Goal: Find specific page/section

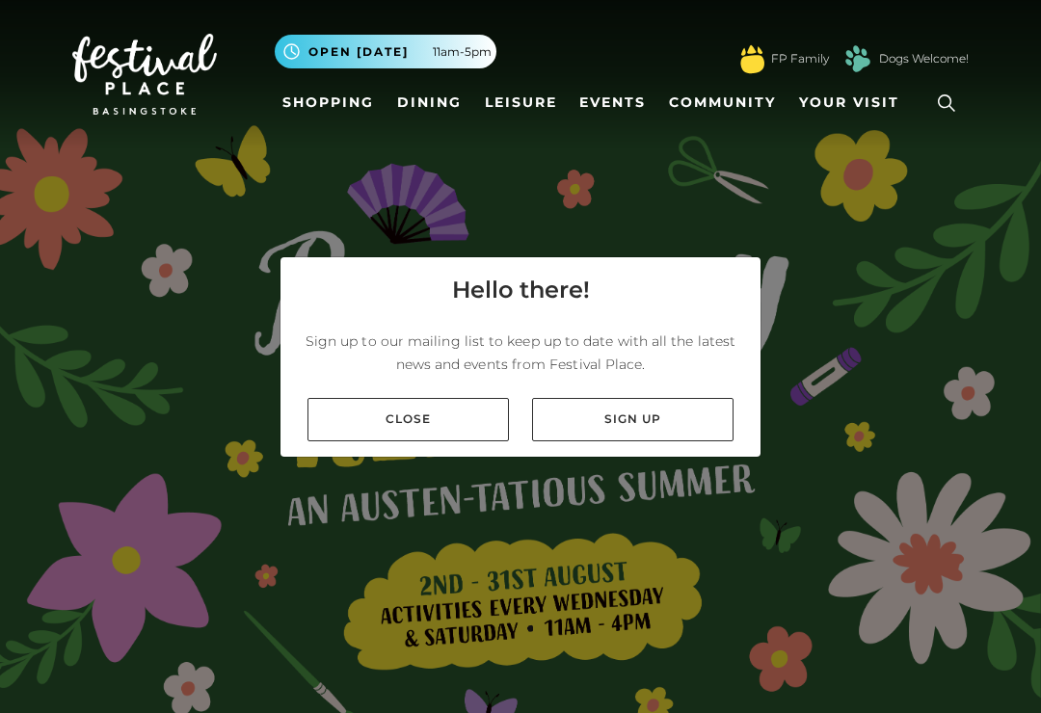
click at [408, 441] on link "Close" at bounding box center [407, 419] width 201 height 43
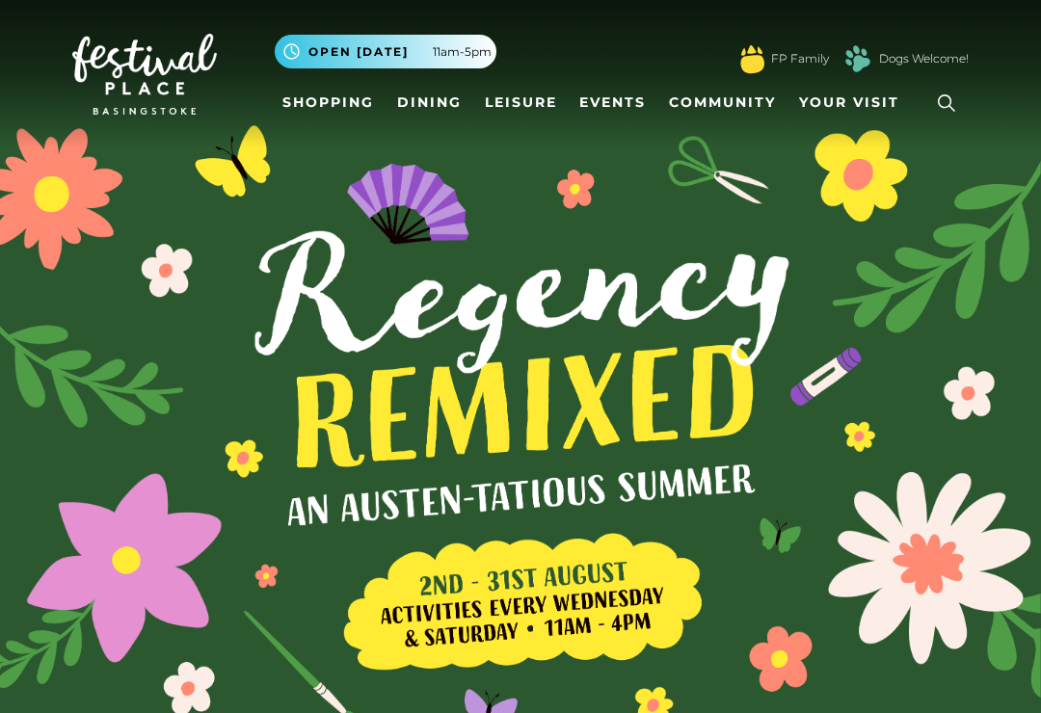
click at [313, 108] on link "Shopping" at bounding box center [328, 103] width 107 height 36
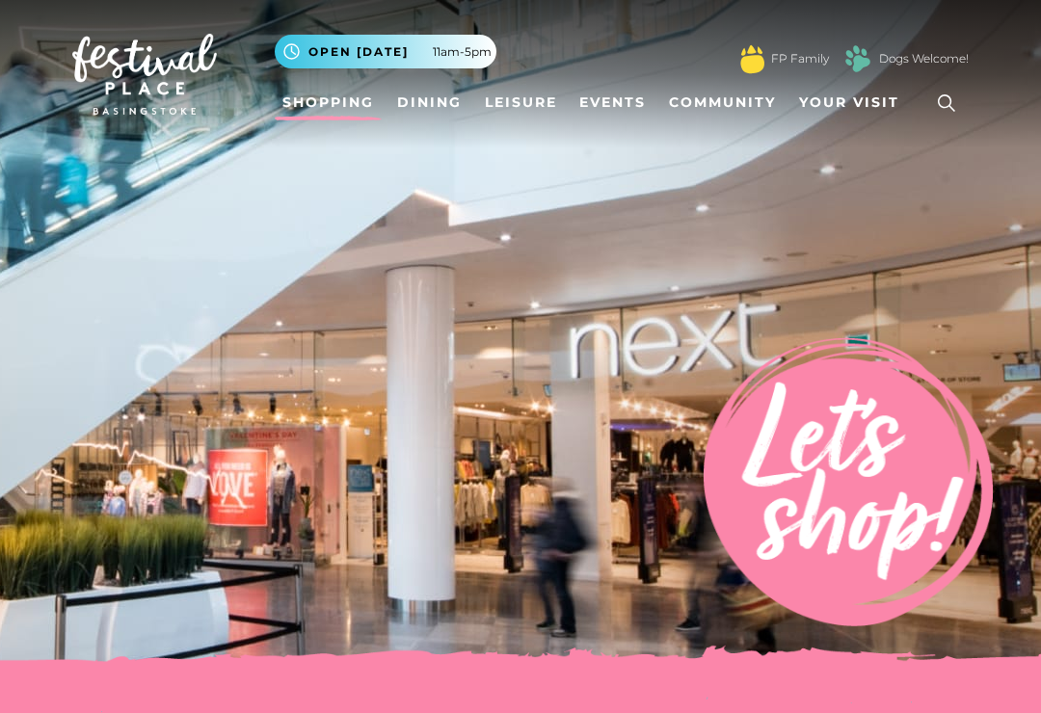
click at [842, 106] on span "Your Visit" at bounding box center [849, 102] width 100 height 20
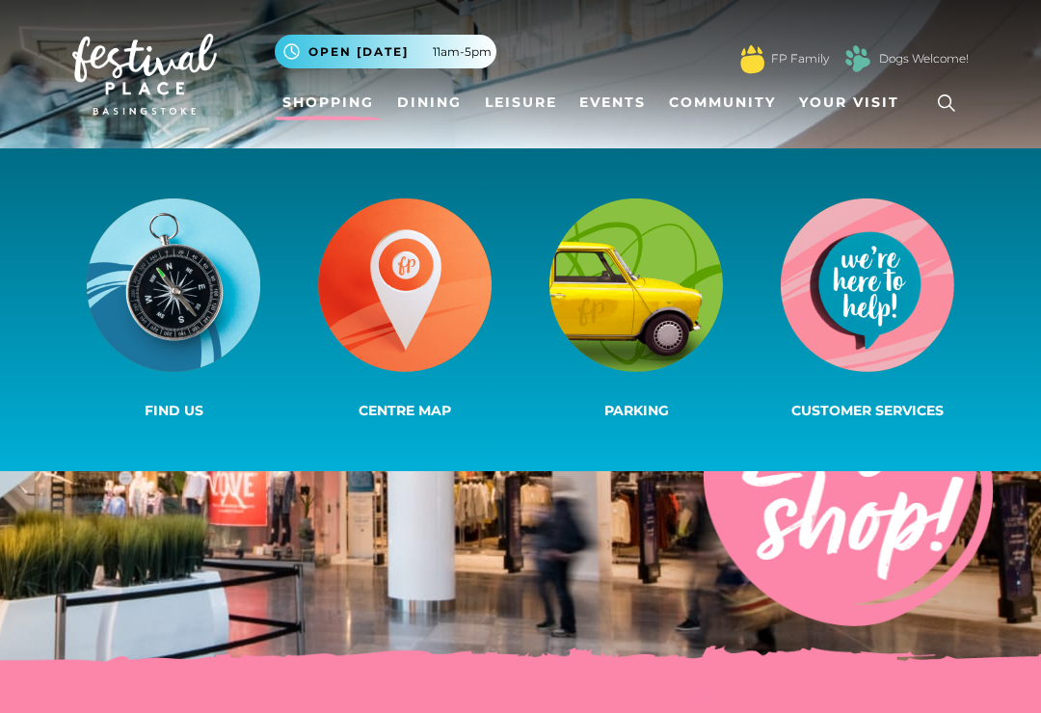
click at [871, 340] on img at bounding box center [866, 284] width 173 height 173
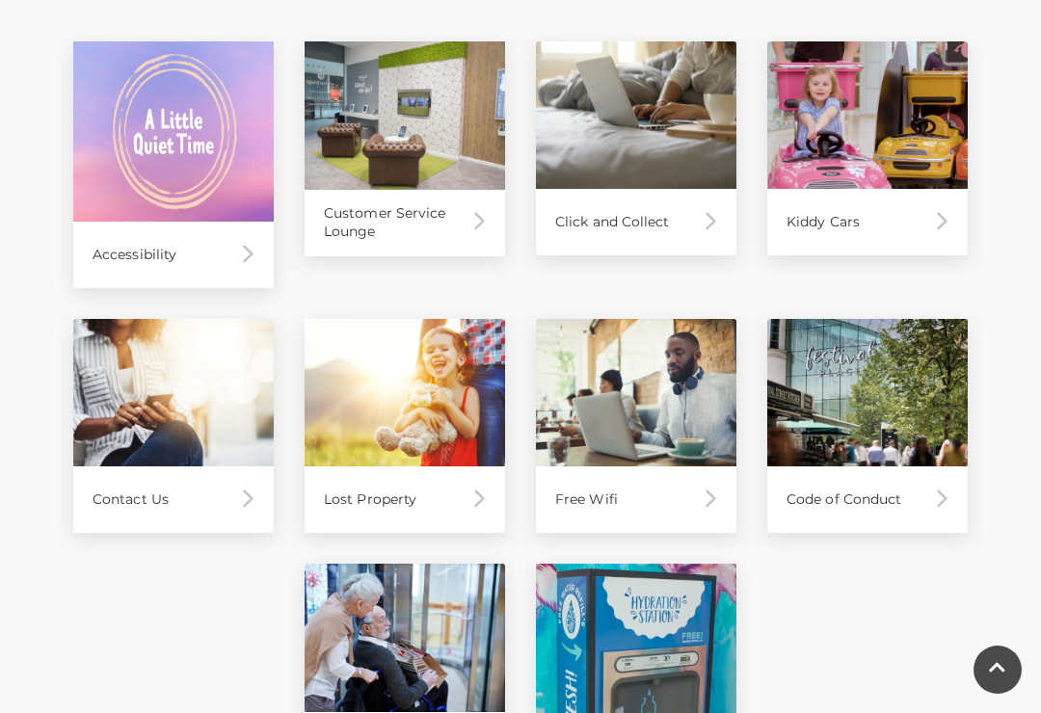
scroll to position [987, 0]
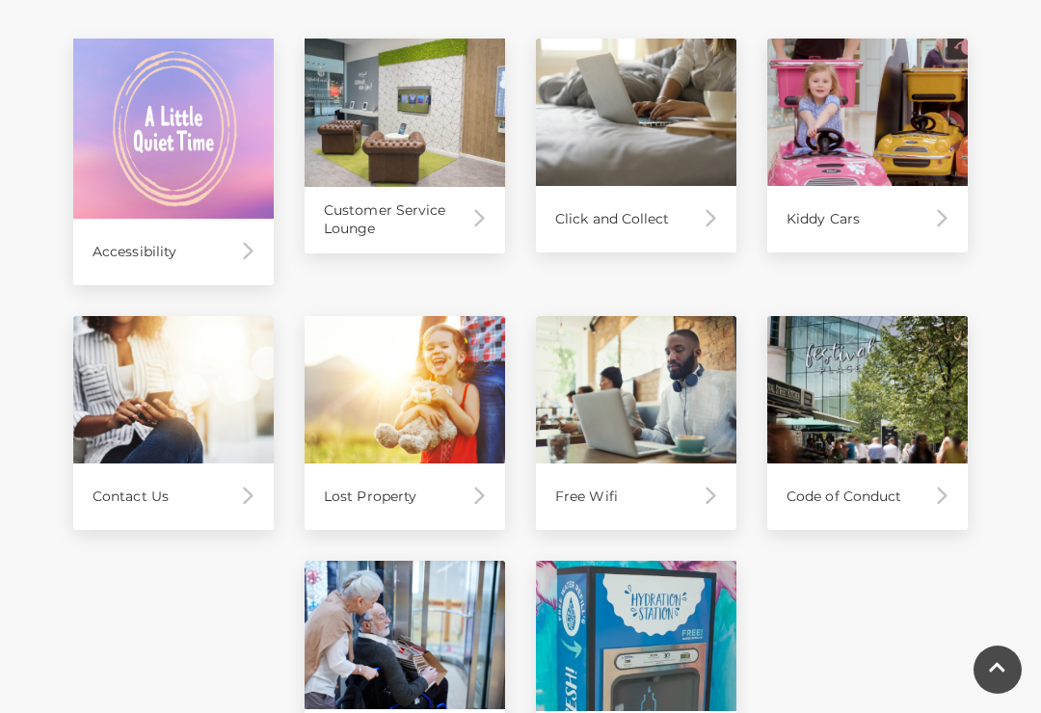
click at [437, 203] on div "Customer Service Lounge" at bounding box center [404, 220] width 200 height 66
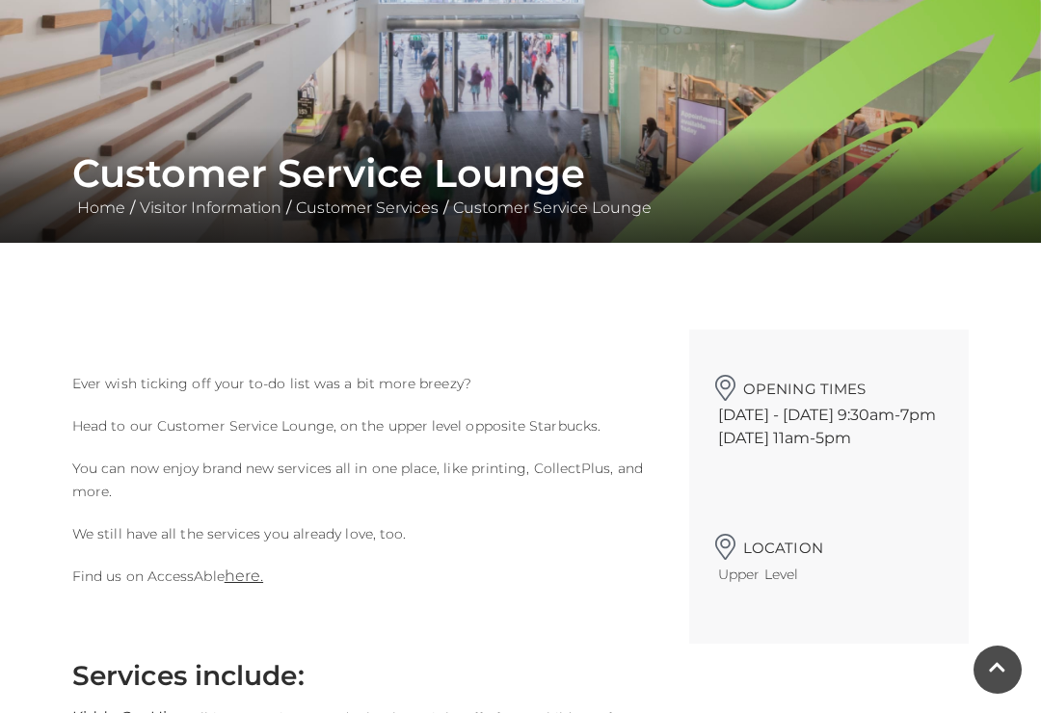
scroll to position [237, 0]
